Goal: Information Seeking & Learning: Learn about a topic

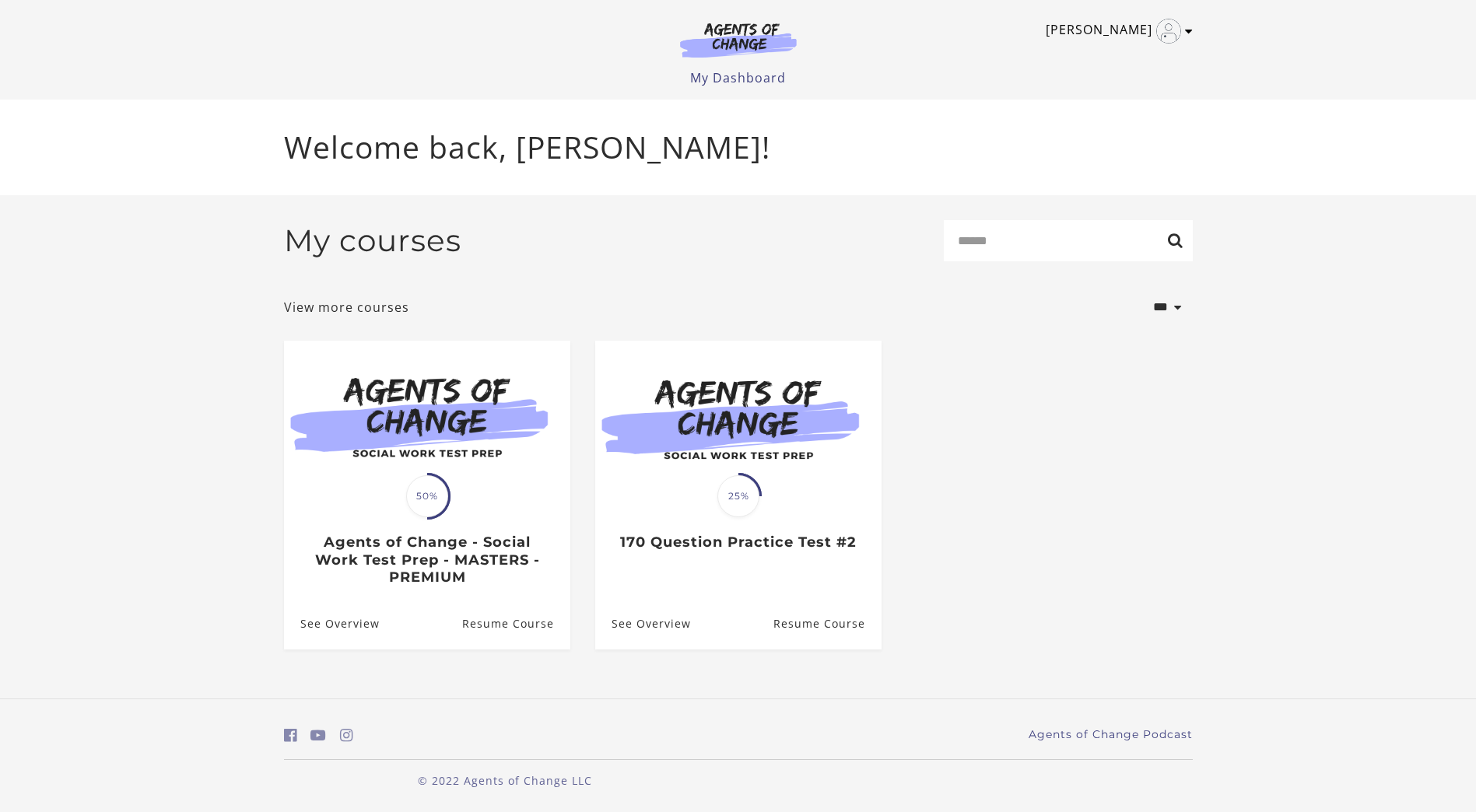
click at [1189, 36] on icon "Toggle menu" at bounding box center [1188, 32] width 8 height 13
click at [1152, 55] on link "My Account" at bounding box center [1128, 56] width 137 height 26
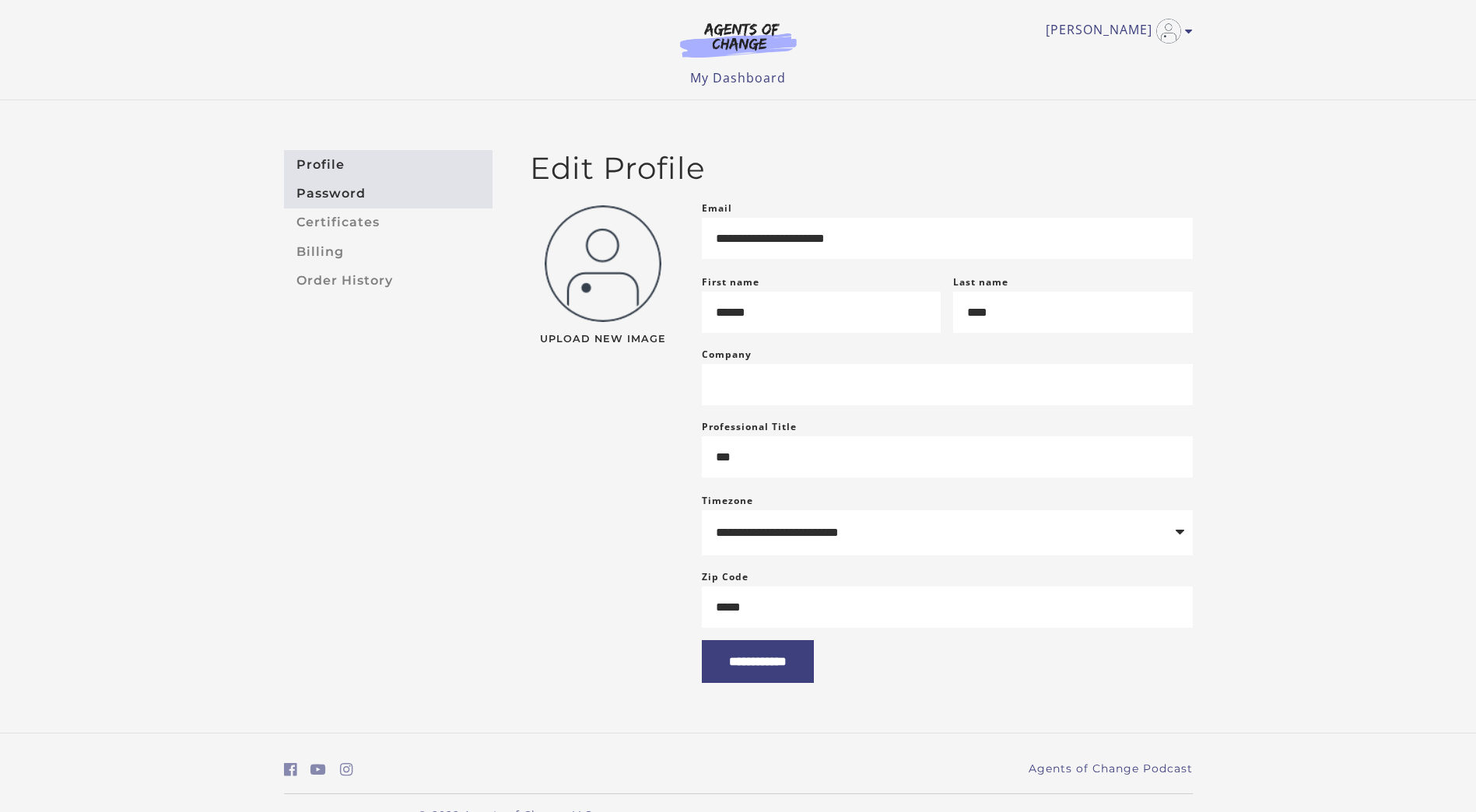
click at [350, 194] on link "Password" at bounding box center [388, 193] width 209 height 29
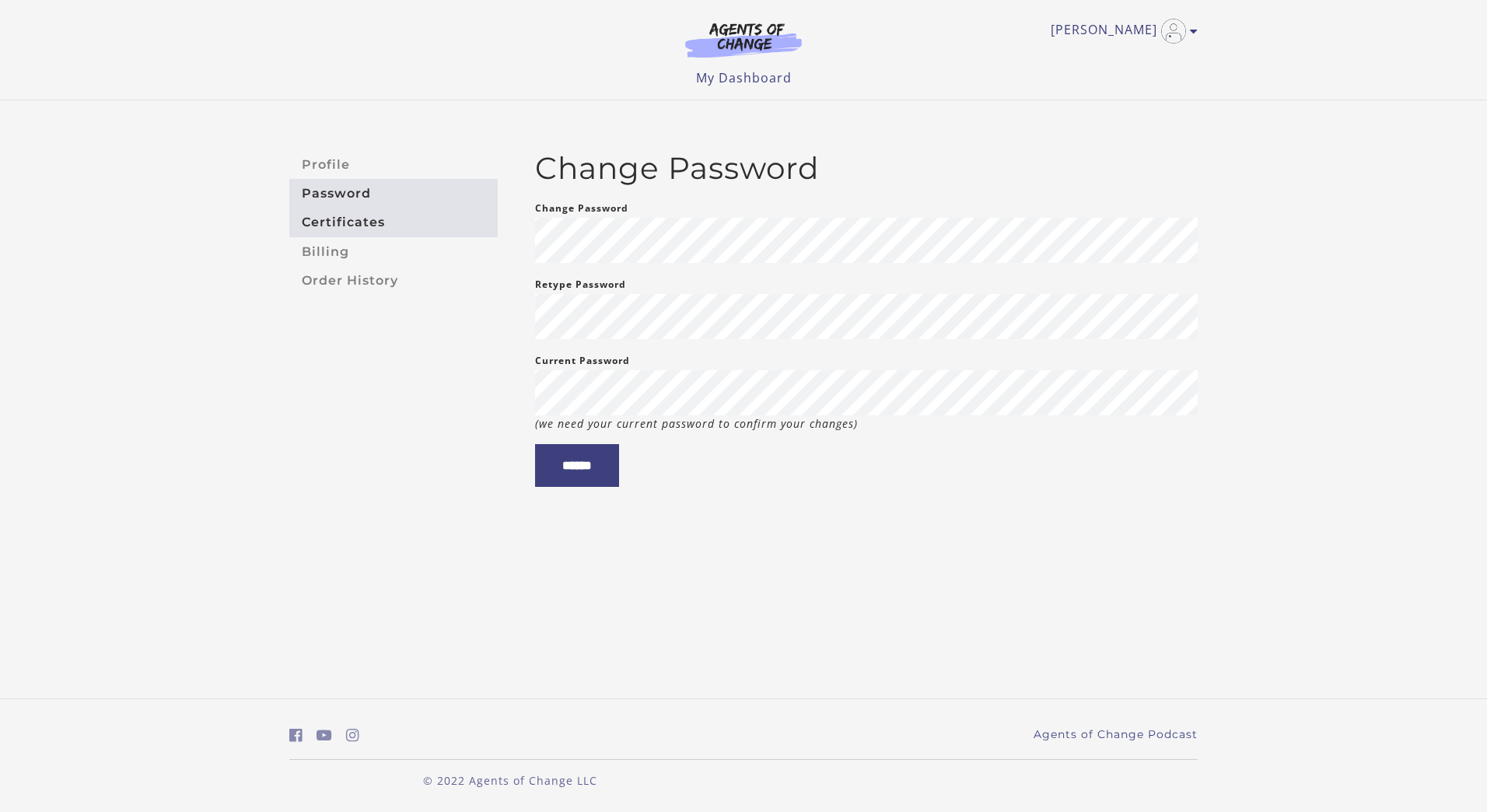
click at [346, 218] on link "Certificates" at bounding box center [393, 223] width 208 height 29
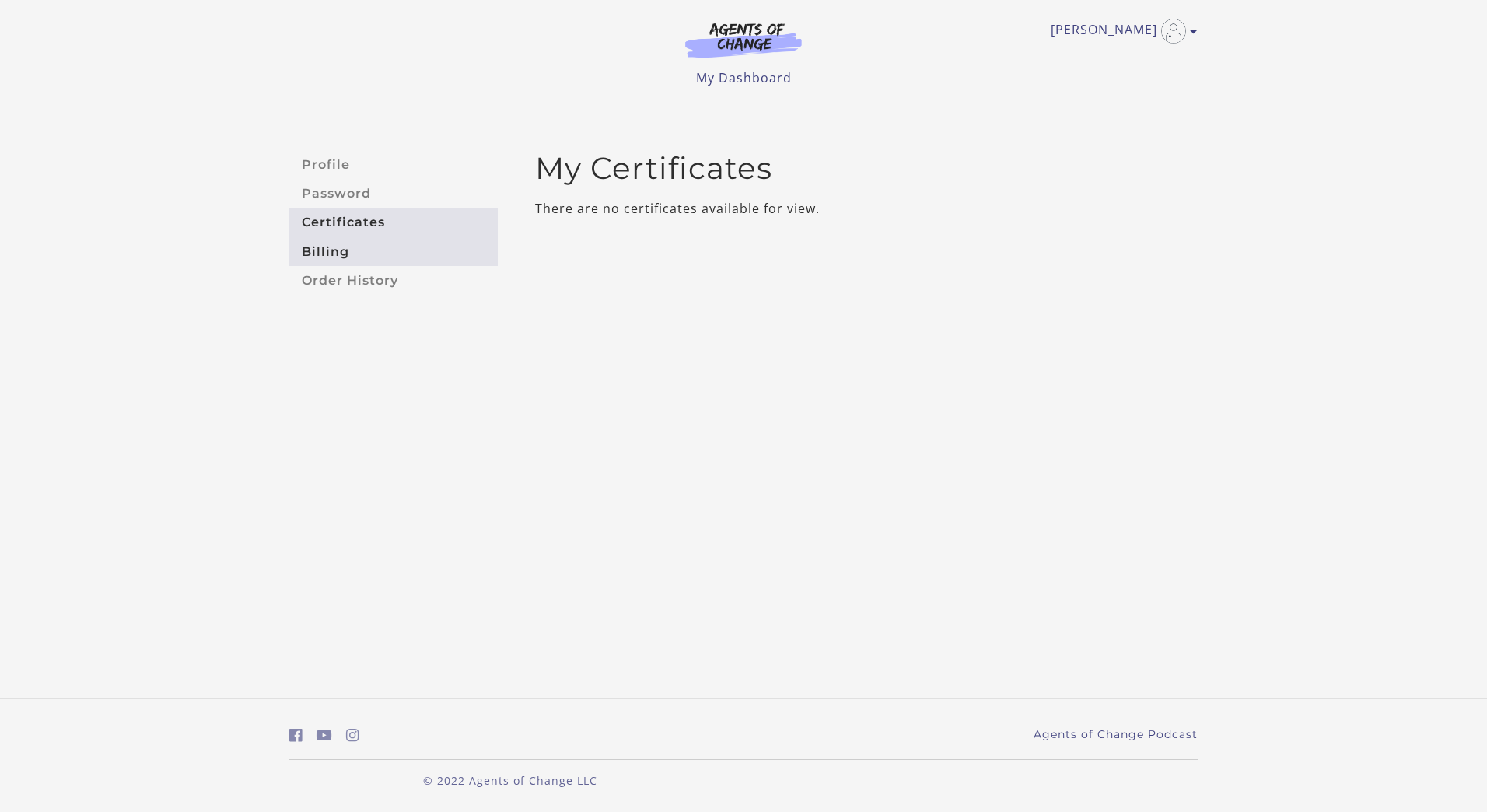
click at [340, 248] on link "Billing" at bounding box center [393, 252] width 208 height 29
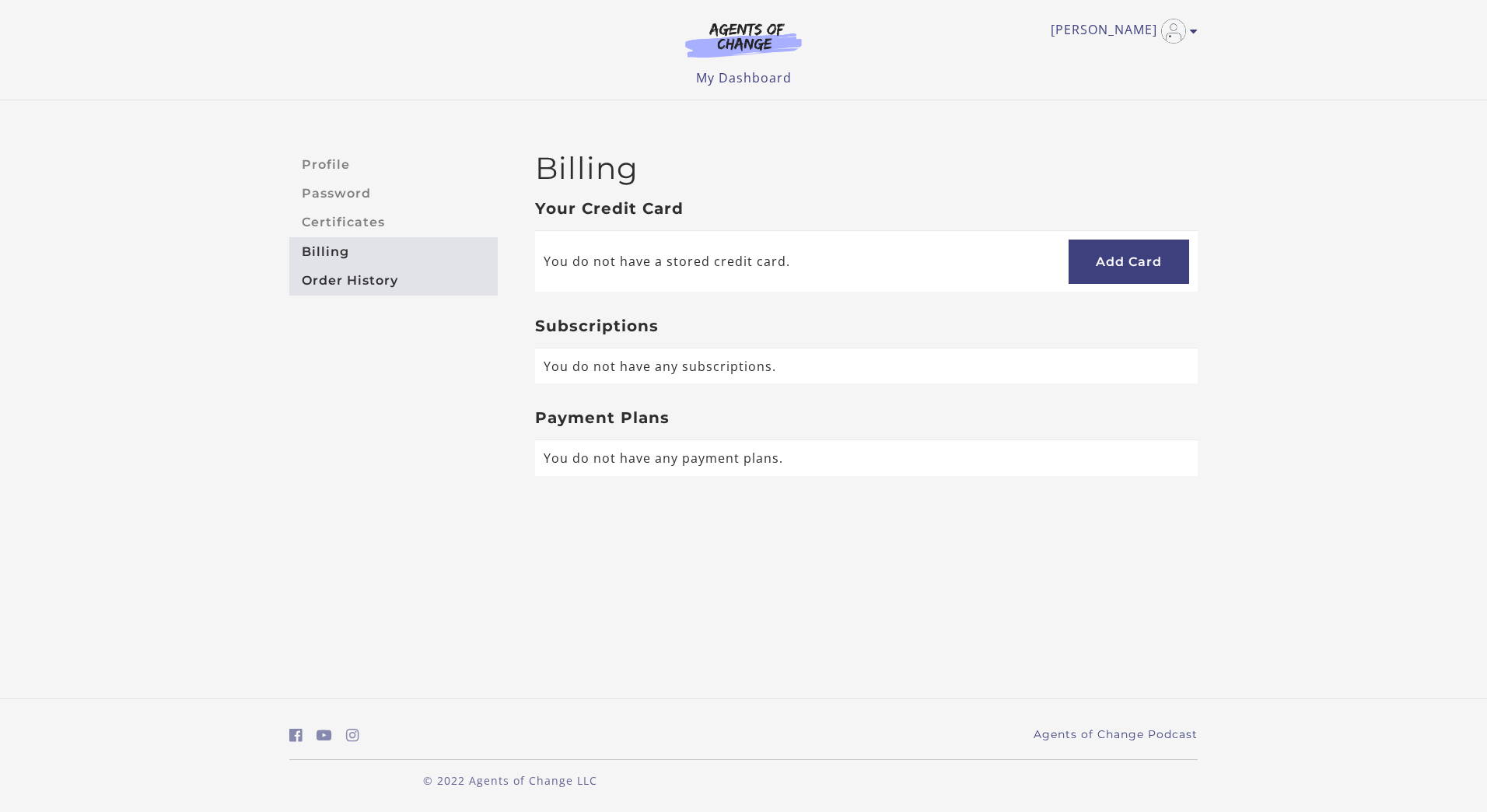
click at [344, 281] on link "Order History" at bounding box center [393, 281] width 208 height 29
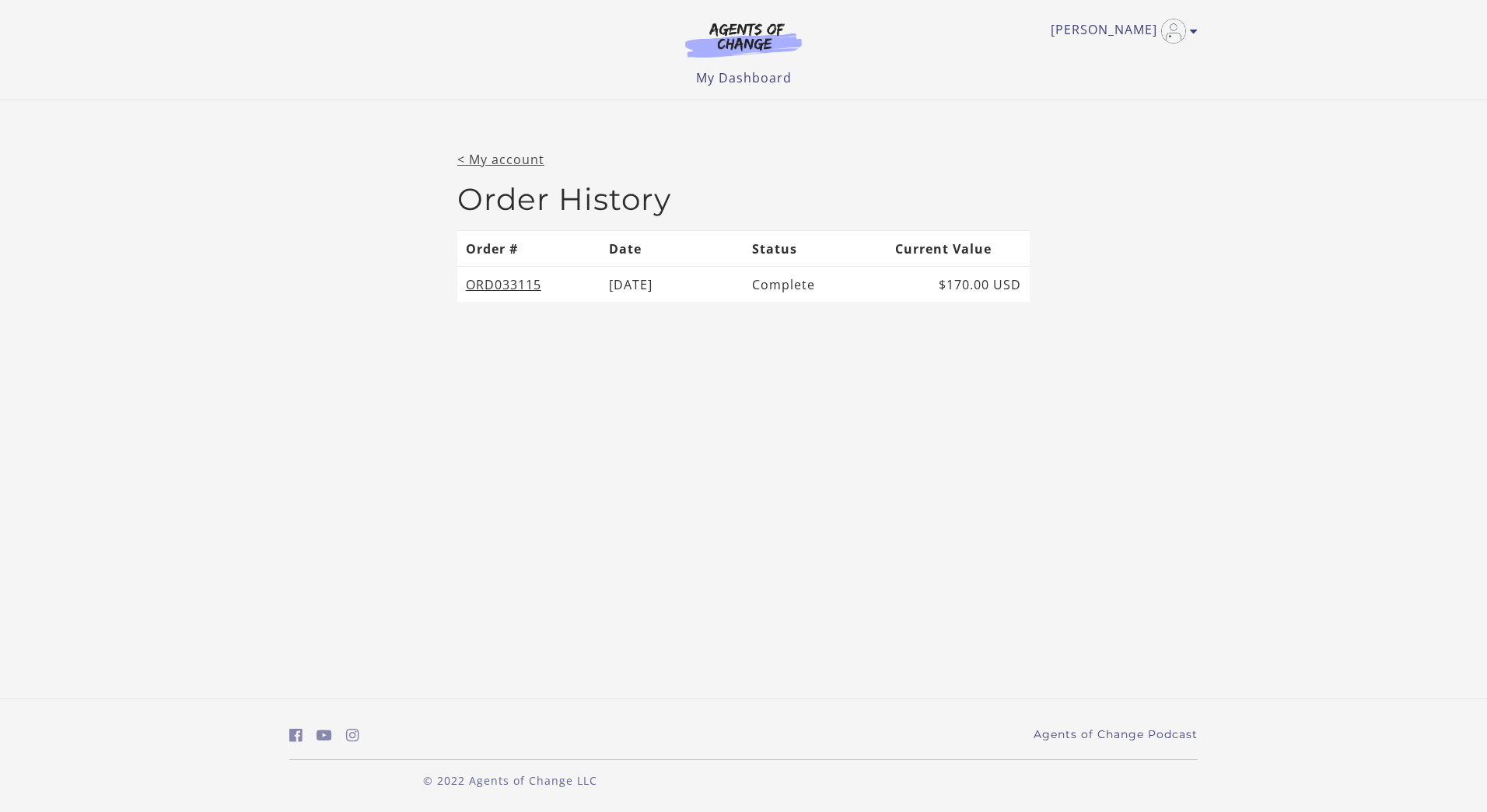
click at [515, 166] on link "< My account" at bounding box center [501, 159] width 88 height 17
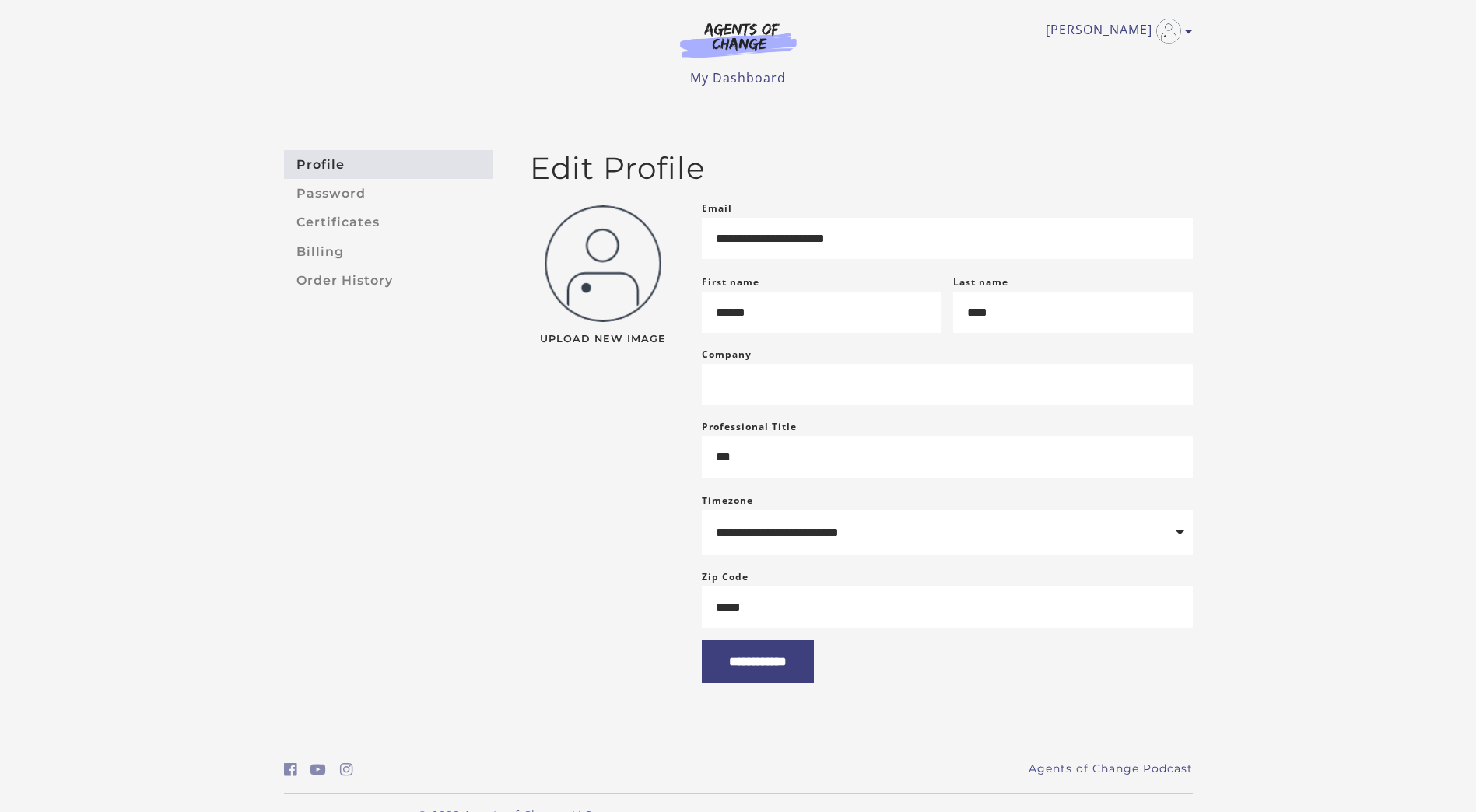
click at [383, 171] on link "Profile" at bounding box center [388, 164] width 209 height 29
click at [1126, 25] on link "[PERSON_NAME]" at bounding box center [1115, 32] width 139 height 25
click at [843, 60] on div "[PERSON_NAME] My Account Support Sign Out Toggle menu Menu My Dashboard My Acco…" at bounding box center [738, 43] width 908 height 88
click at [989, 80] on ul "My Dashboard My Account Support Sign Out" at bounding box center [738, 78] width 908 height 19
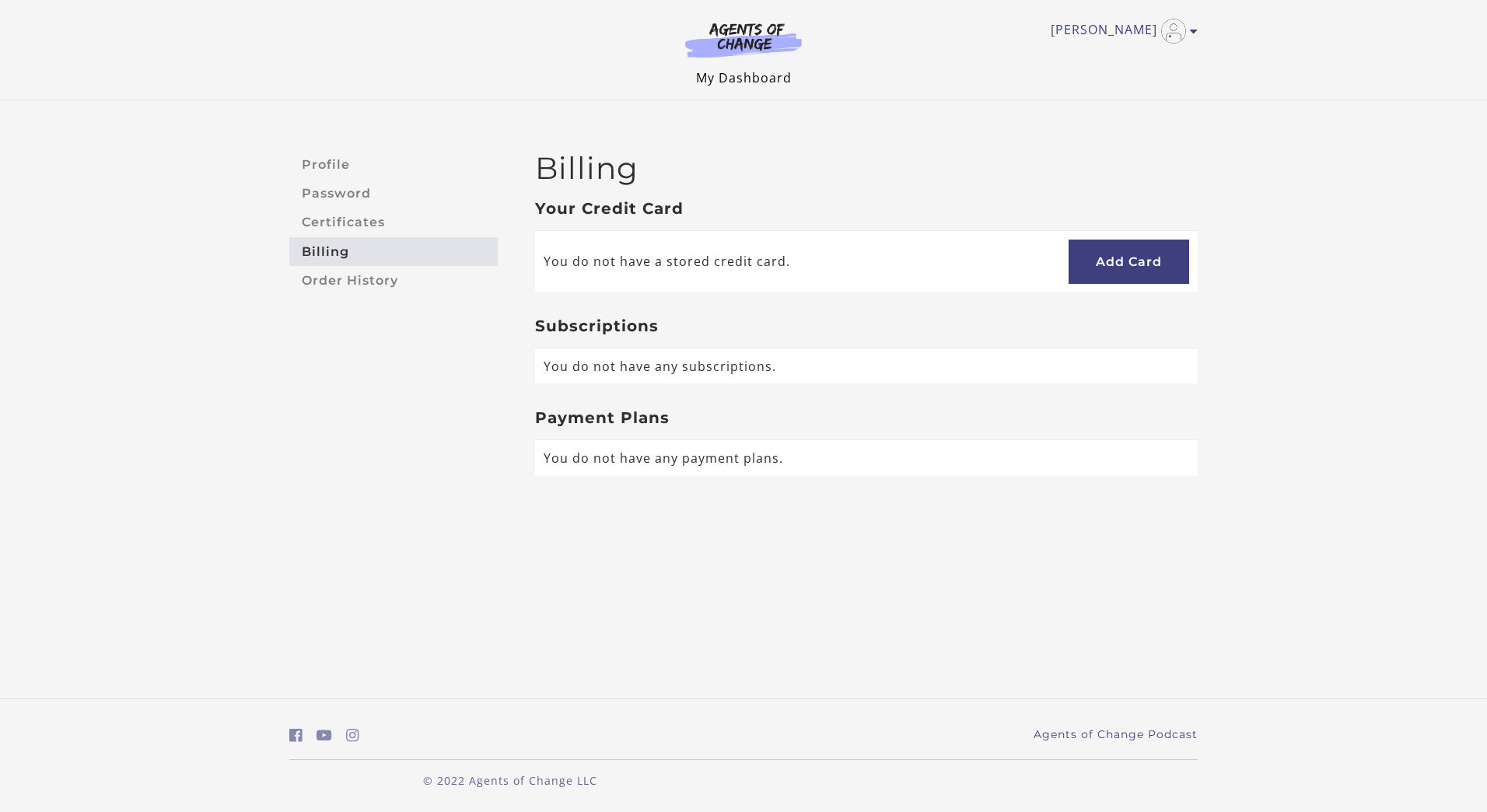
click at [757, 76] on link "My Dashboard" at bounding box center [744, 78] width 96 height 17
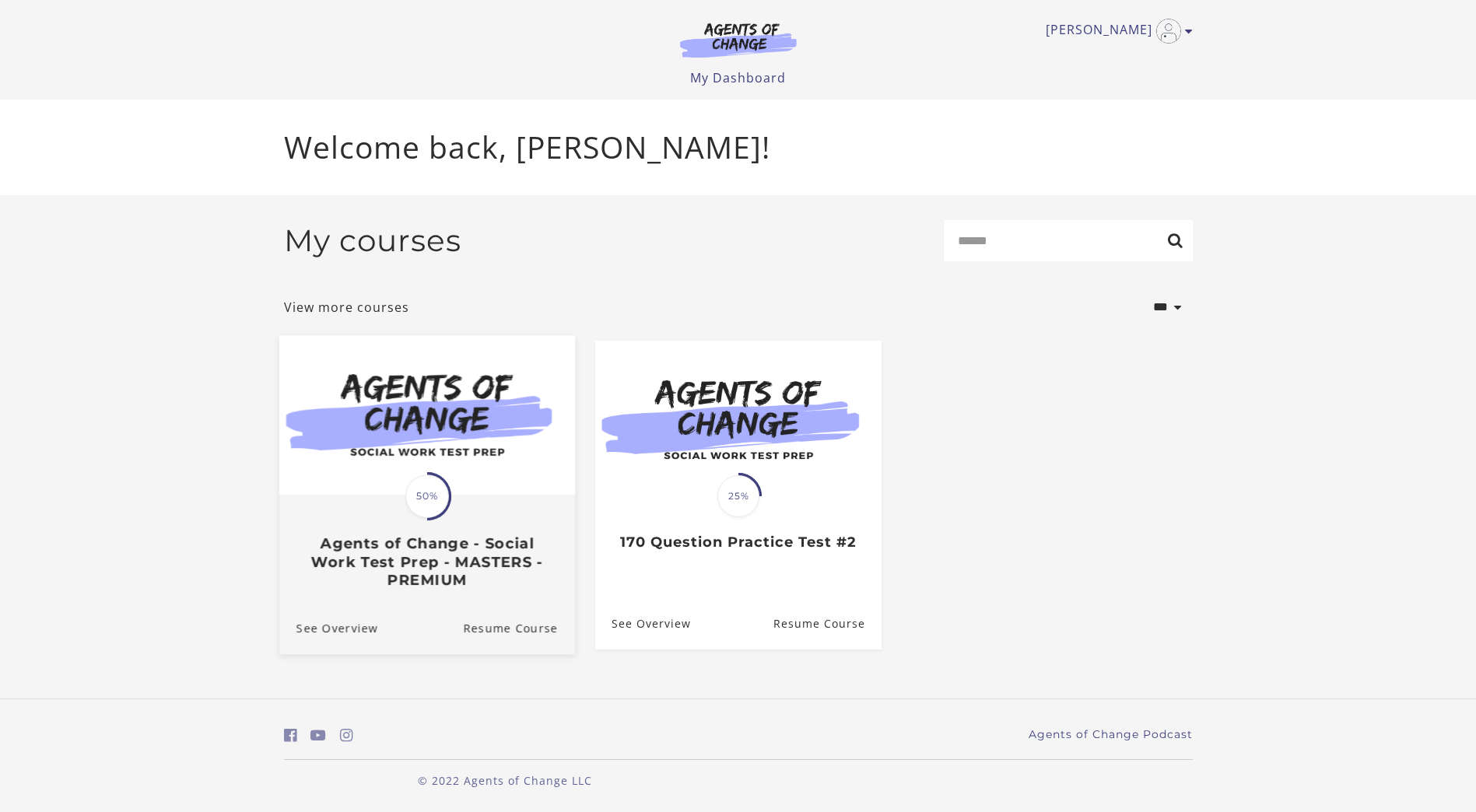
click at [530, 494] on img at bounding box center [425, 414] width 295 height 160
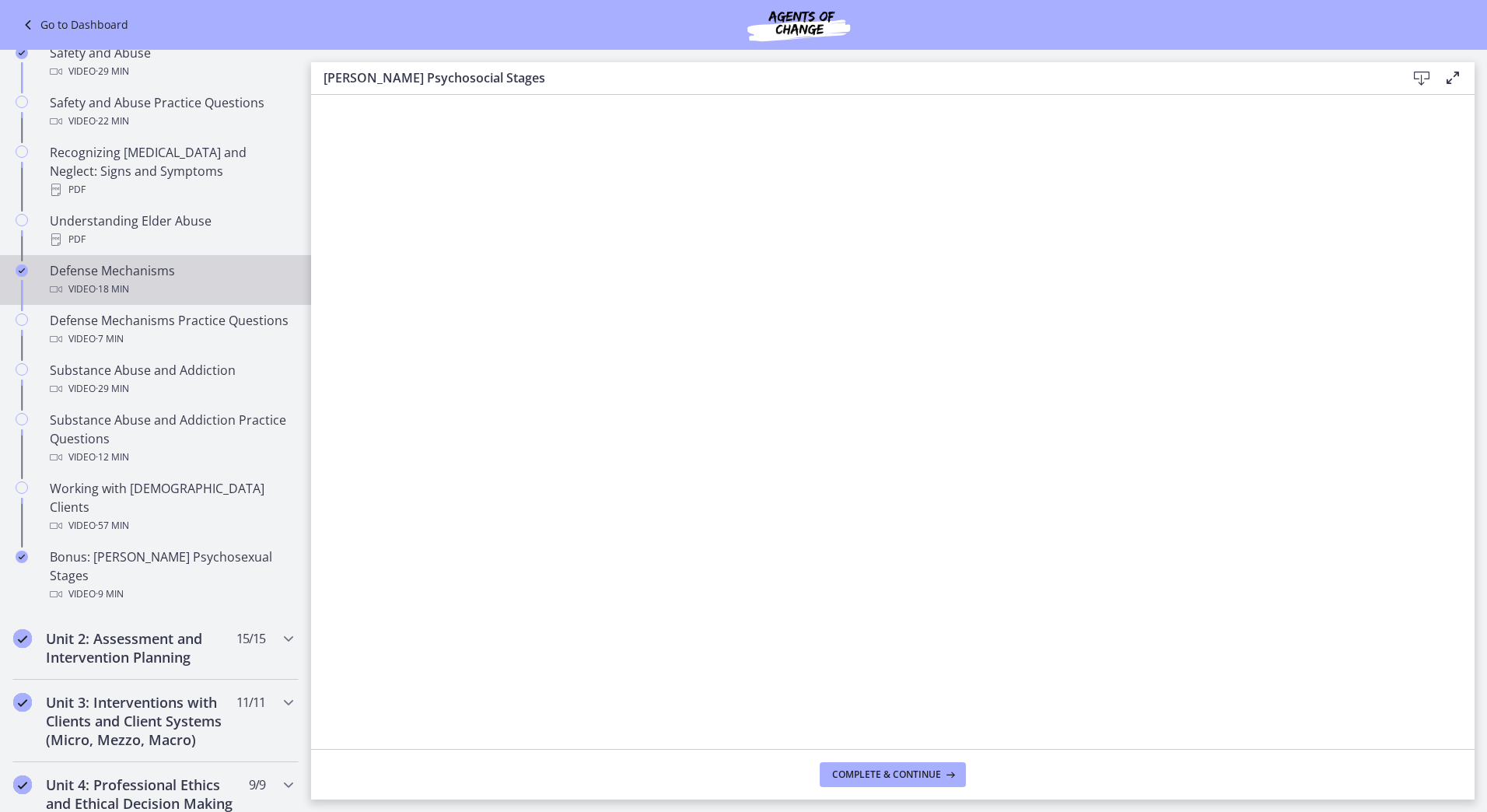
scroll to position [700, 0]
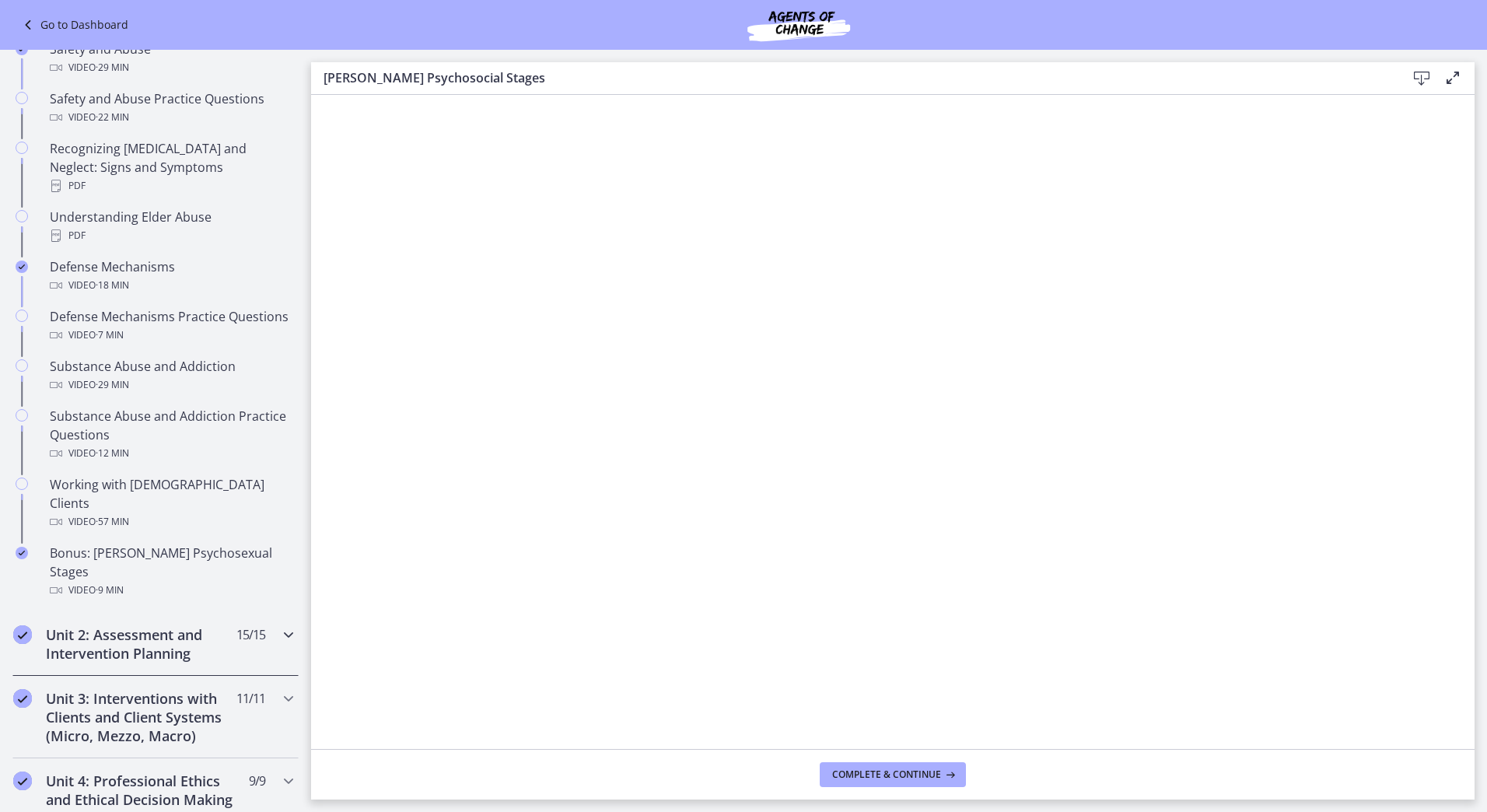
click at [154, 625] on h2 "Unit 2: Assessment and Intervention Planning" at bounding box center [141, 643] width 189 height 37
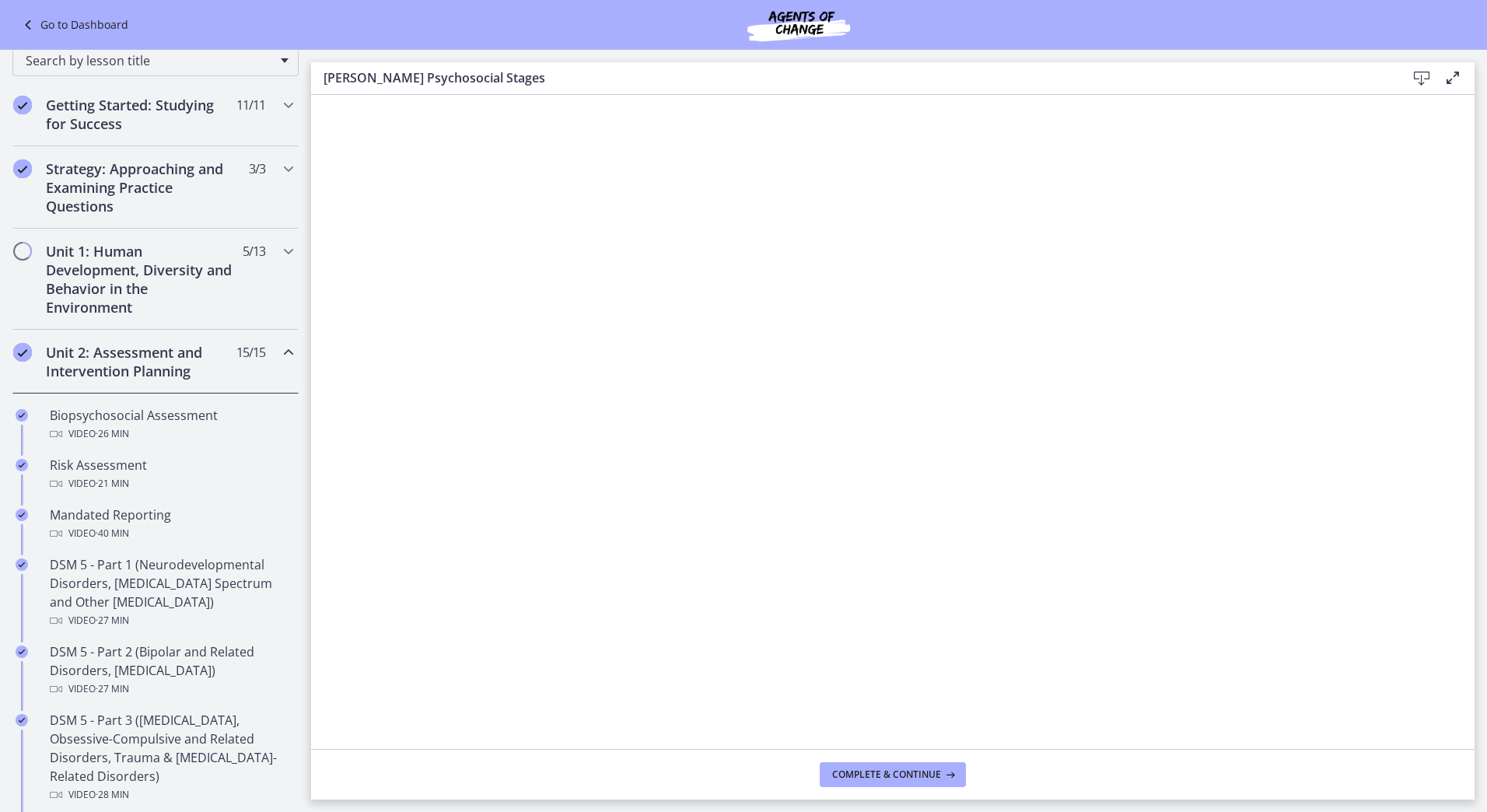
scroll to position [234, 0]
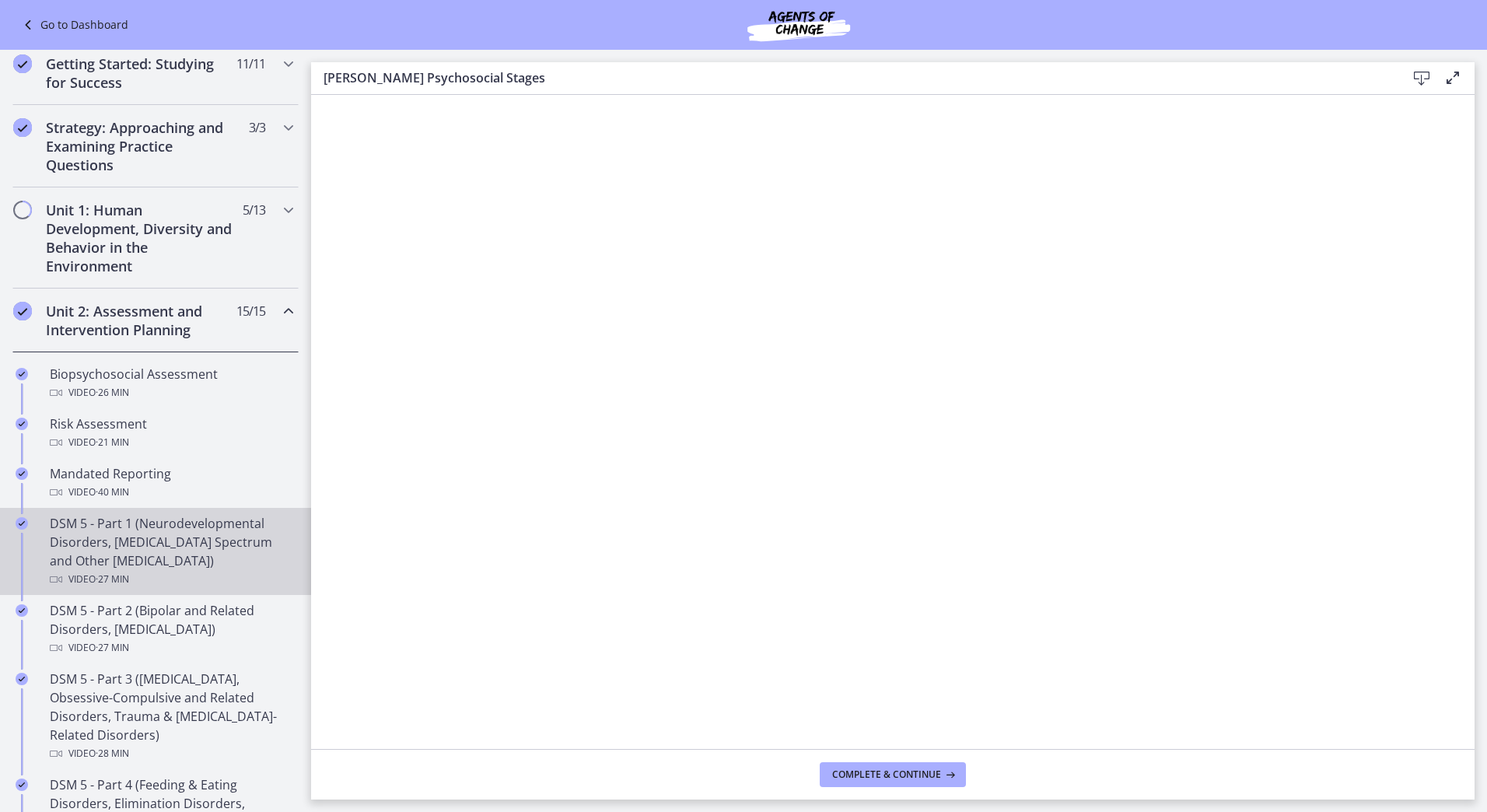
click at [182, 545] on div "DSM 5 - Part 1 (Neurodevelopmental Disorders, Schizophrenia Spectrum and Other …" at bounding box center [171, 551] width 243 height 75
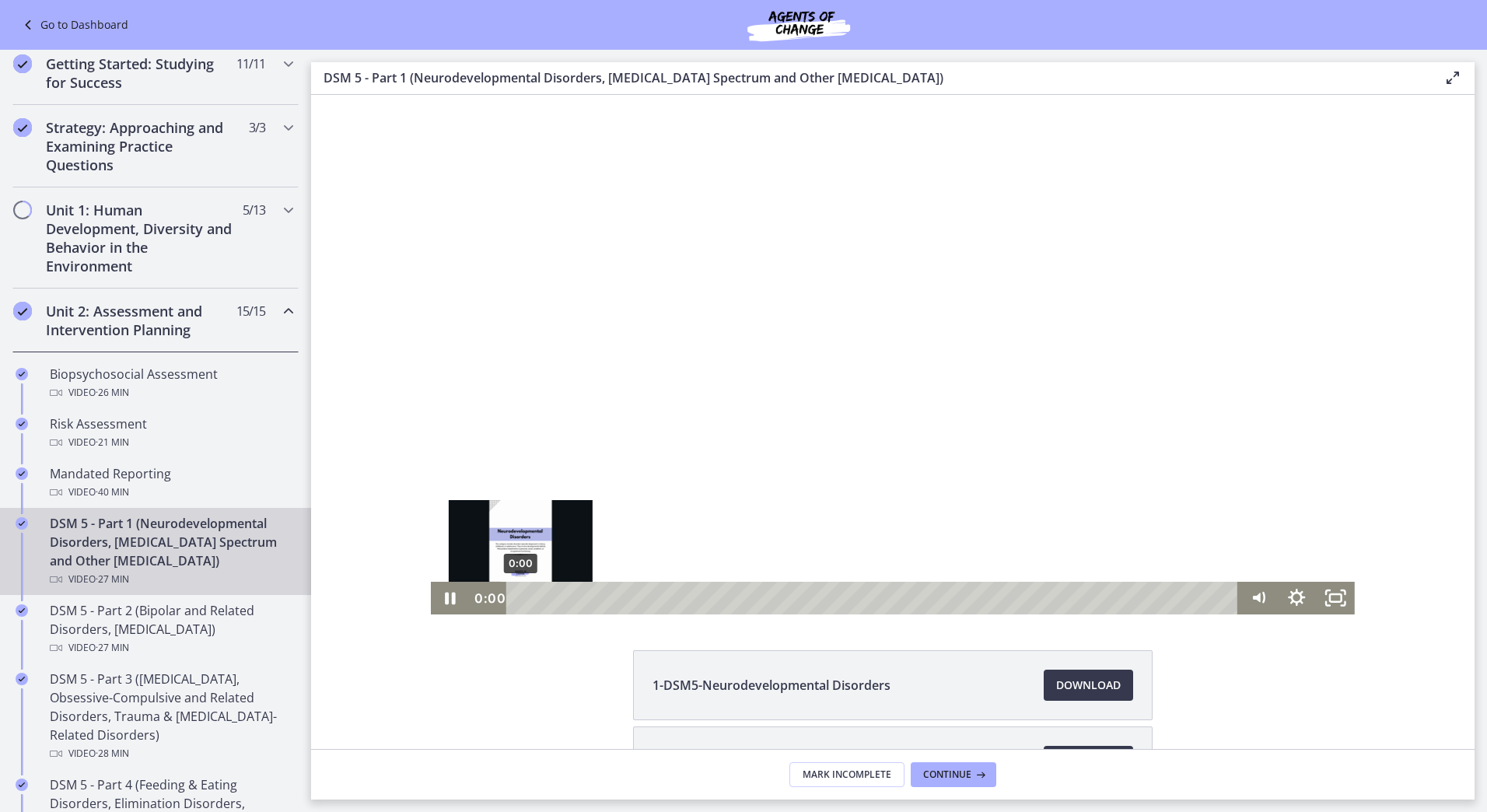
click at [521, 598] on div "0:00" at bounding box center [874, 598] width 708 height 32
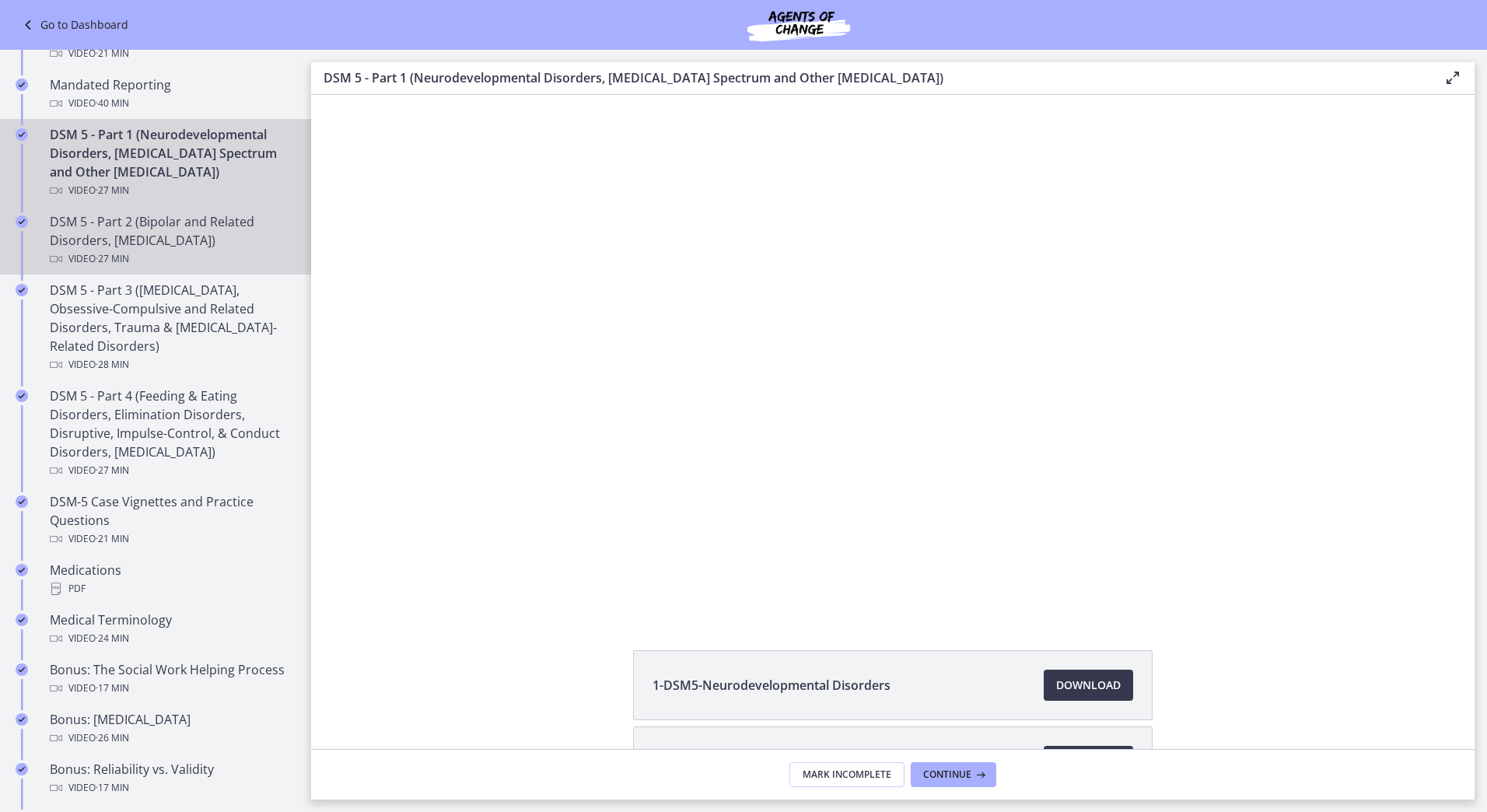
click at [129, 244] on div "DSM 5 - Part 2 (Bipolar and Related Disorders, Depressive Disorders) Video · 27…" at bounding box center [171, 240] width 243 height 56
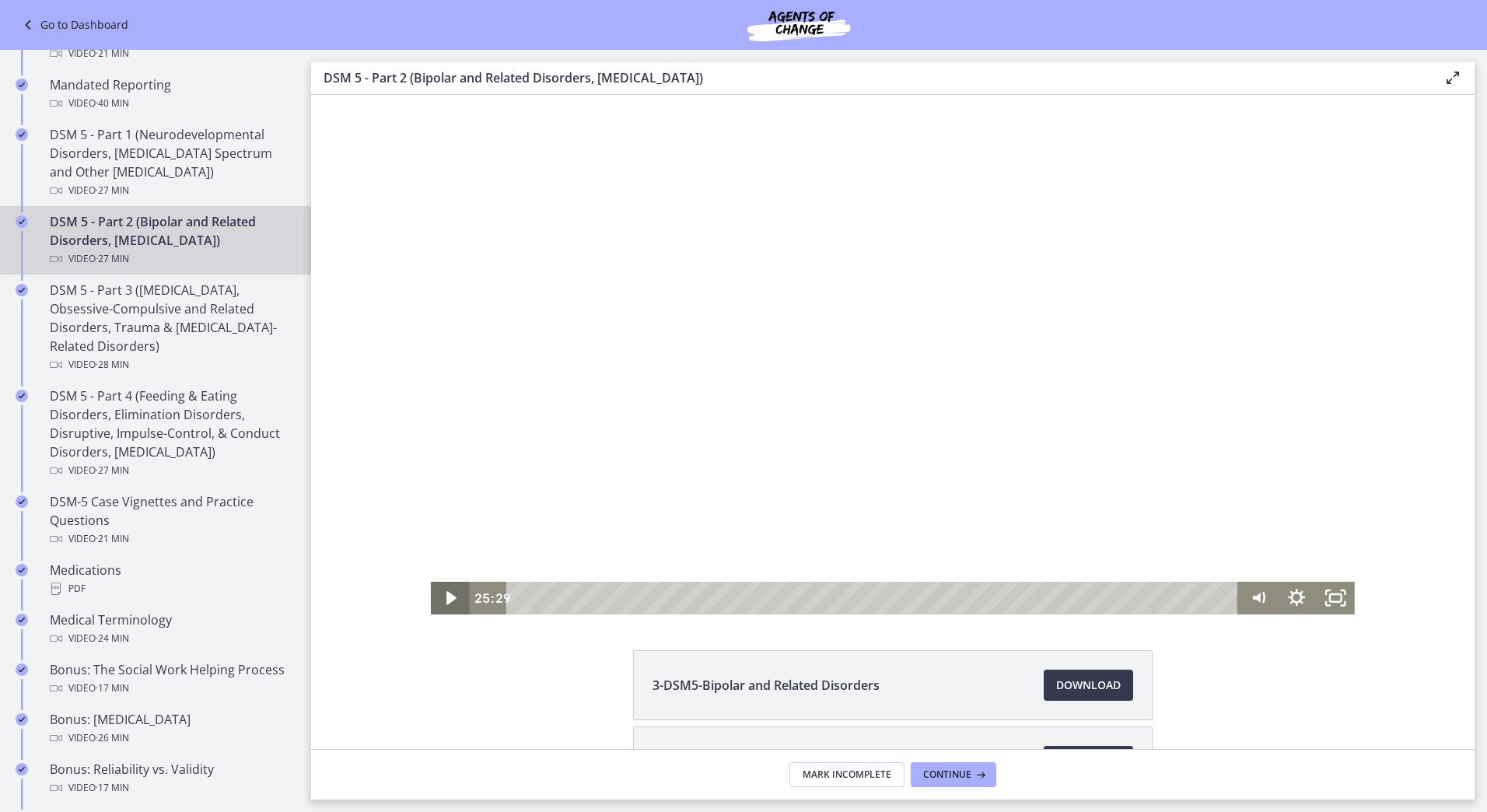
click at [447, 597] on icon "Play Video" at bounding box center [451, 597] width 10 height 14
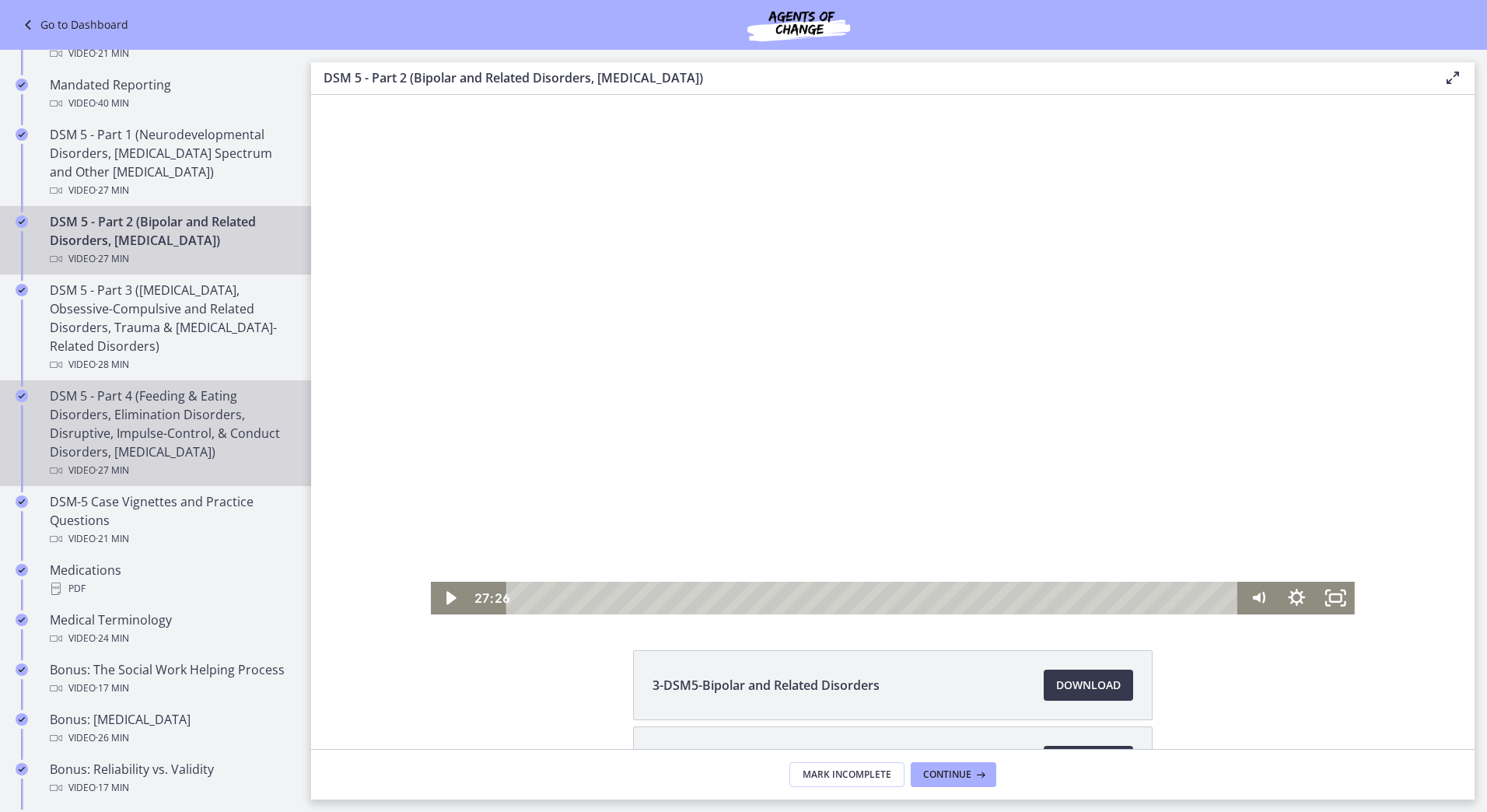
click at [229, 457] on div "DSM 5 - Part 4 (Feeding & Eating Disorders, Elimination Disorders, Disruptive, …" at bounding box center [171, 432] width 243 height 93
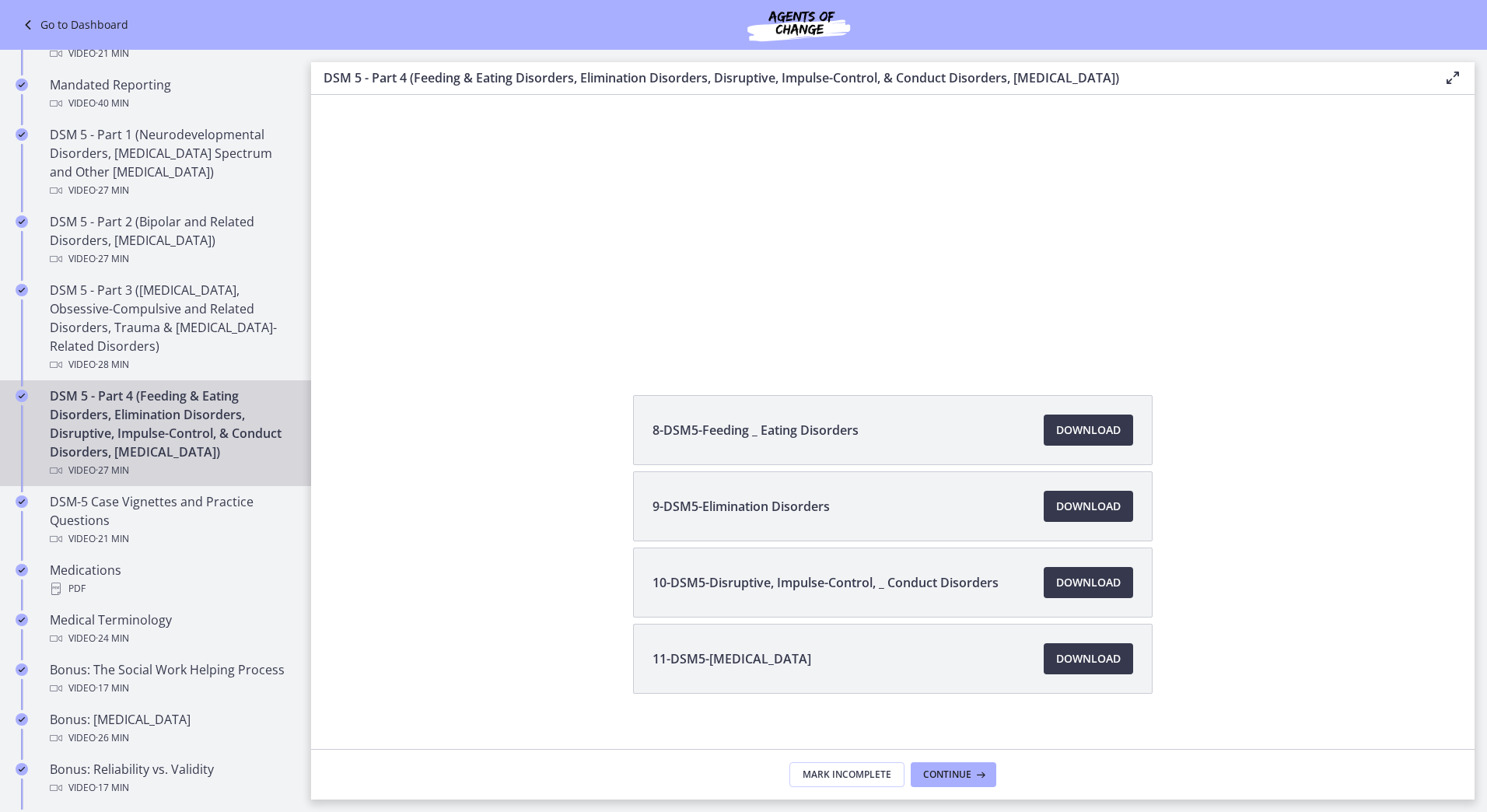
scroll to position [274, 0]
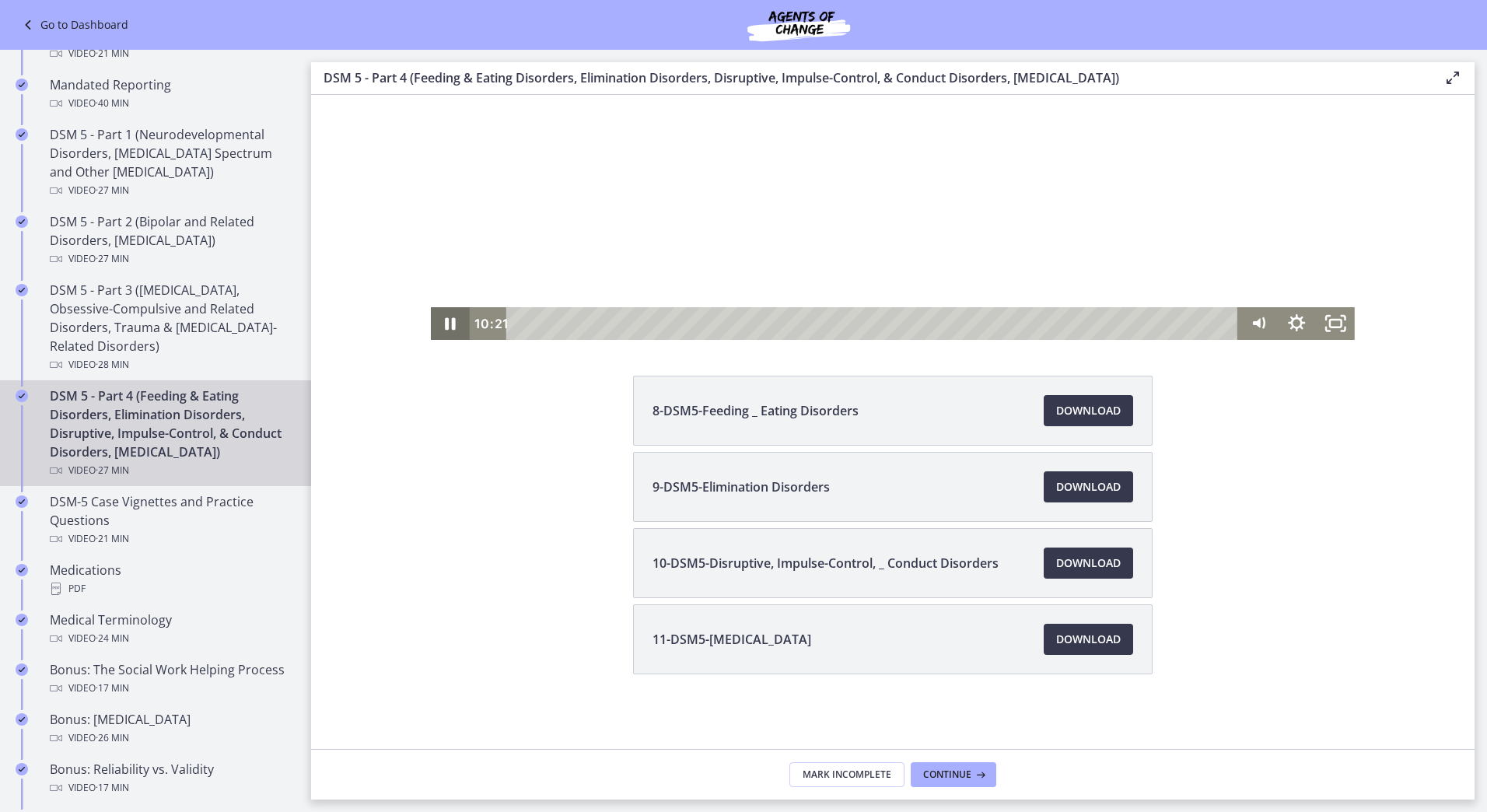
click at [447, 322] on icon "Pause" at bounding box center [451, 324] width 11 height 13
